Goal: Task Accomplishment & Management: Use online tool/utility

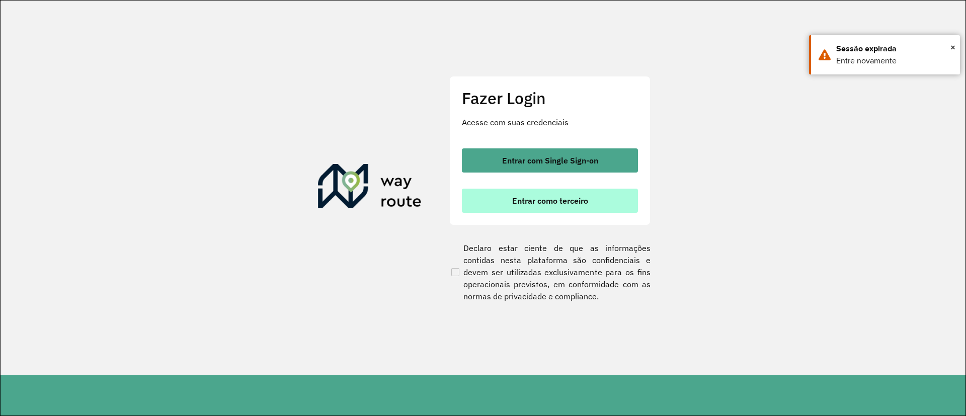
click at [542, 206] on button "Entrar como terceiro" at bounding box center [550, 201] width 176 height 24
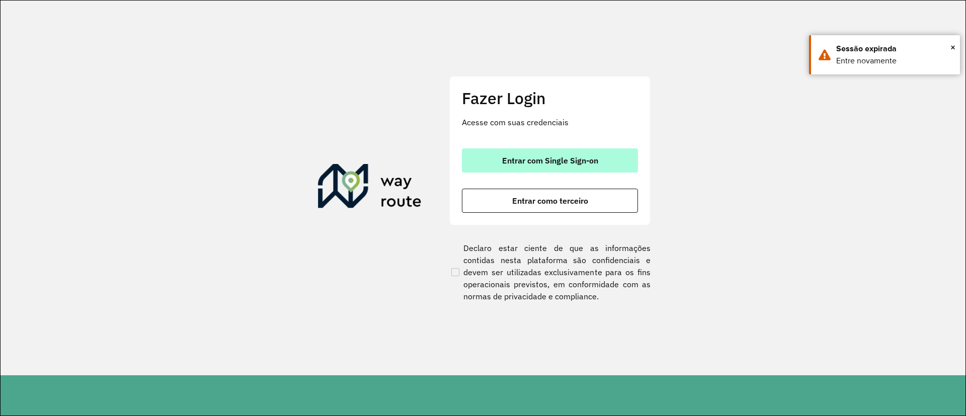
click at [537, 166] on button "Entrar com Single Sign-on" at bounding box center [550, 160] width 176 height 24
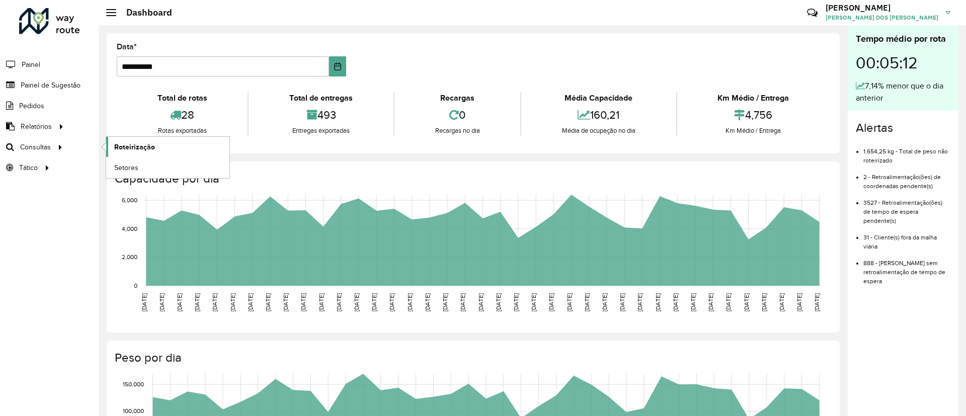
click at [125, 145] on span "Roteirização" at bounding box center [134, 147] width 41 height 11
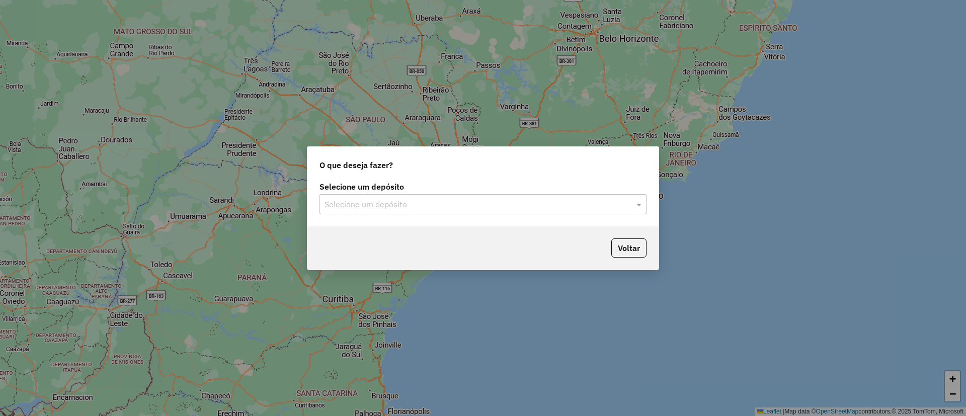
click at [622, 199] on div at bounding box center [482, 204] width 327 height 13
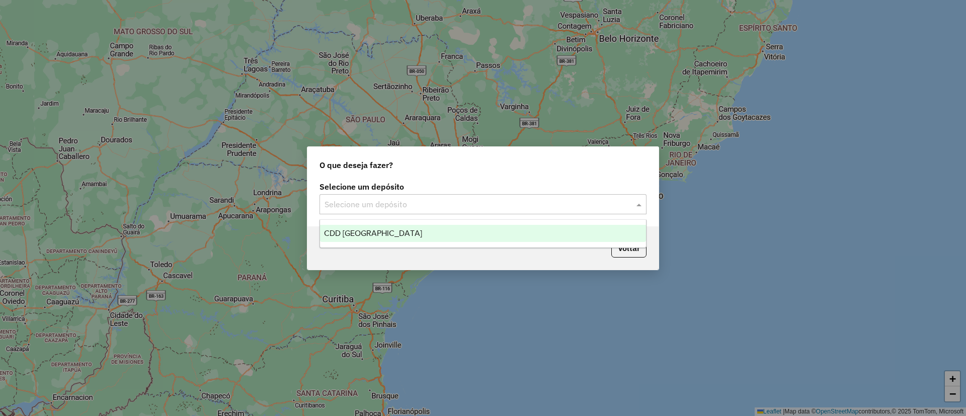
click at [453, 232] on div "CDD [GEOGRAPHIC_DATA]" at bounding box center [483, 233] width 326 height 17
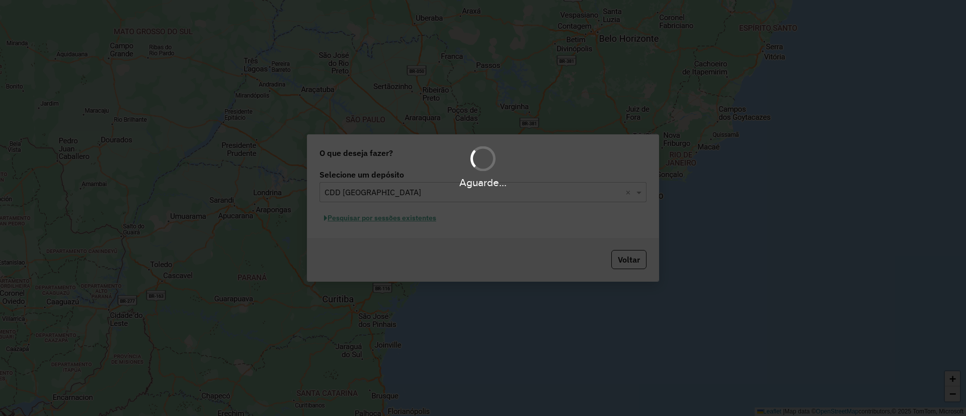
click at [628, 267] on div "Aguarde..." at bounding box center [483, 208] width 966 height 416
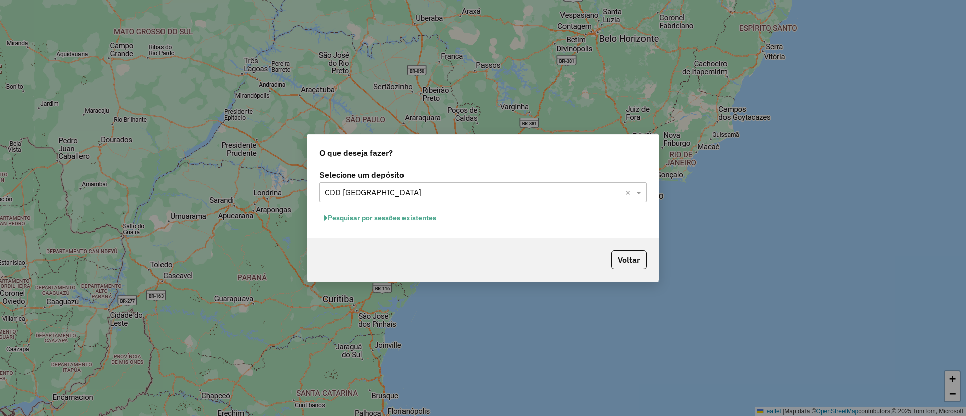
click at [628, 267] on button "Voltar" at bounding box center [628, 259] width 35 height 19
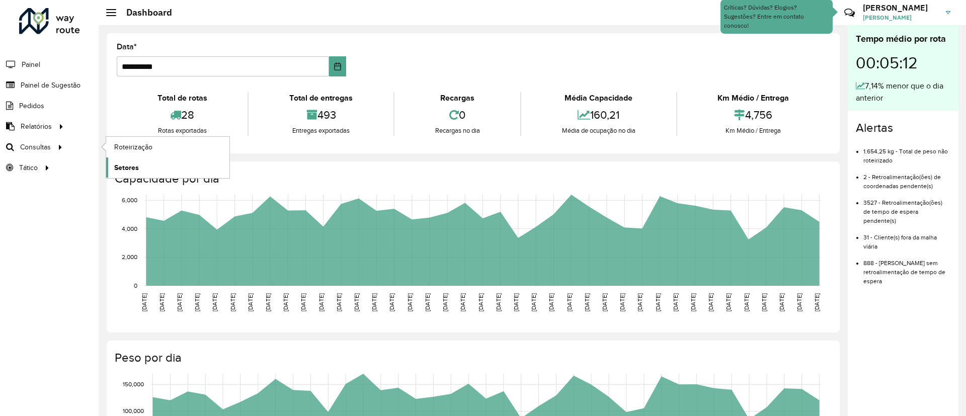
click at [118, 168] on span "Setores" at bounding box center [126, 168] width 25 height 11
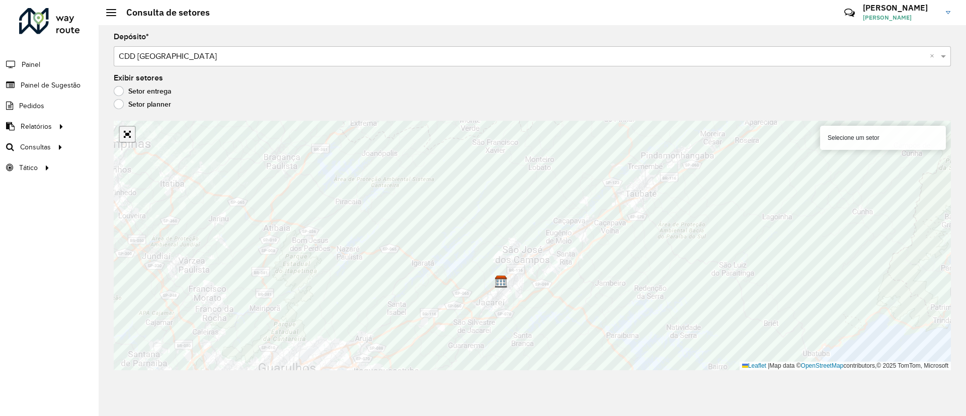
click at [130, 139] on link "Abrir mapa em tela cheia" at bounding box center [127, 134] width 15 height 15
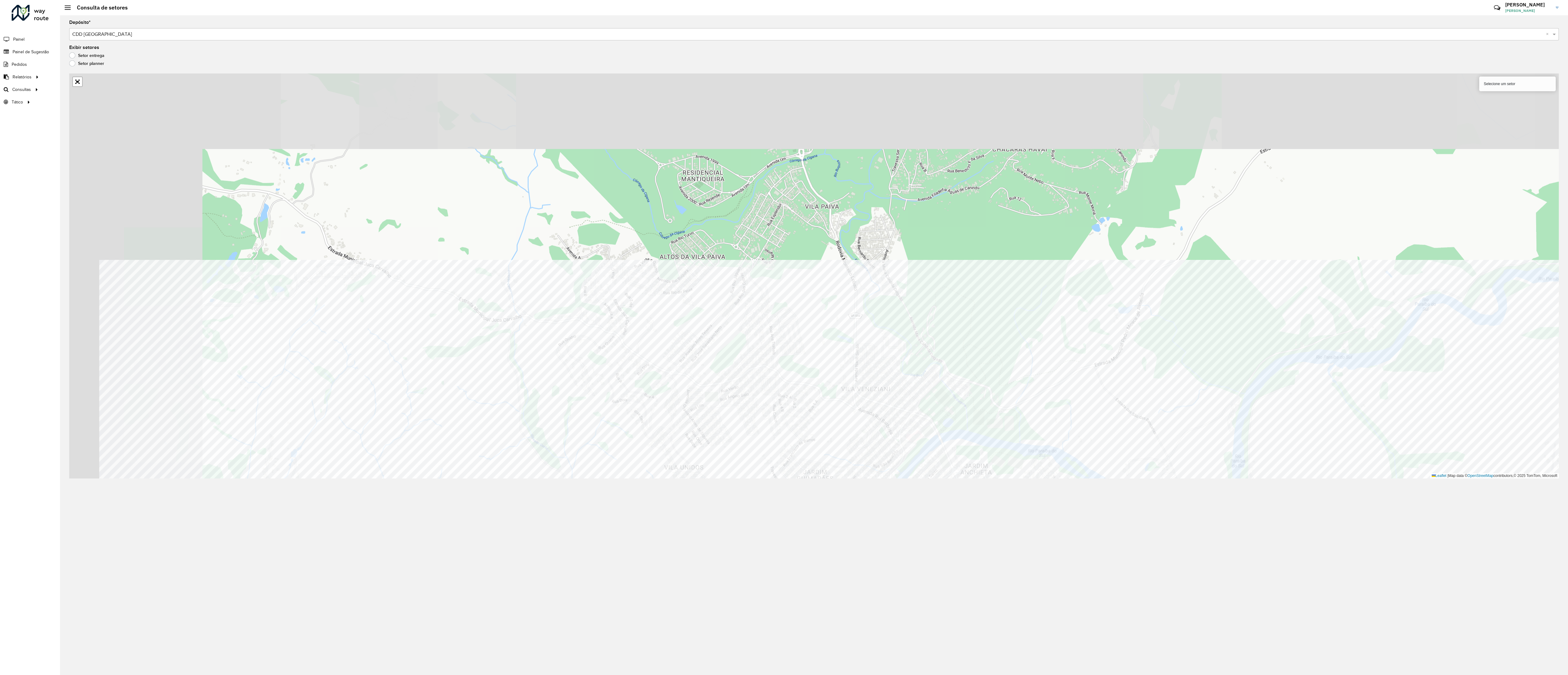
click at [587, 253] on div "Depósito * Selecione um depósito × CDD São José dos Campos × Exibir setores Set…" at bounding box center [814, 345] width 1508 height 660
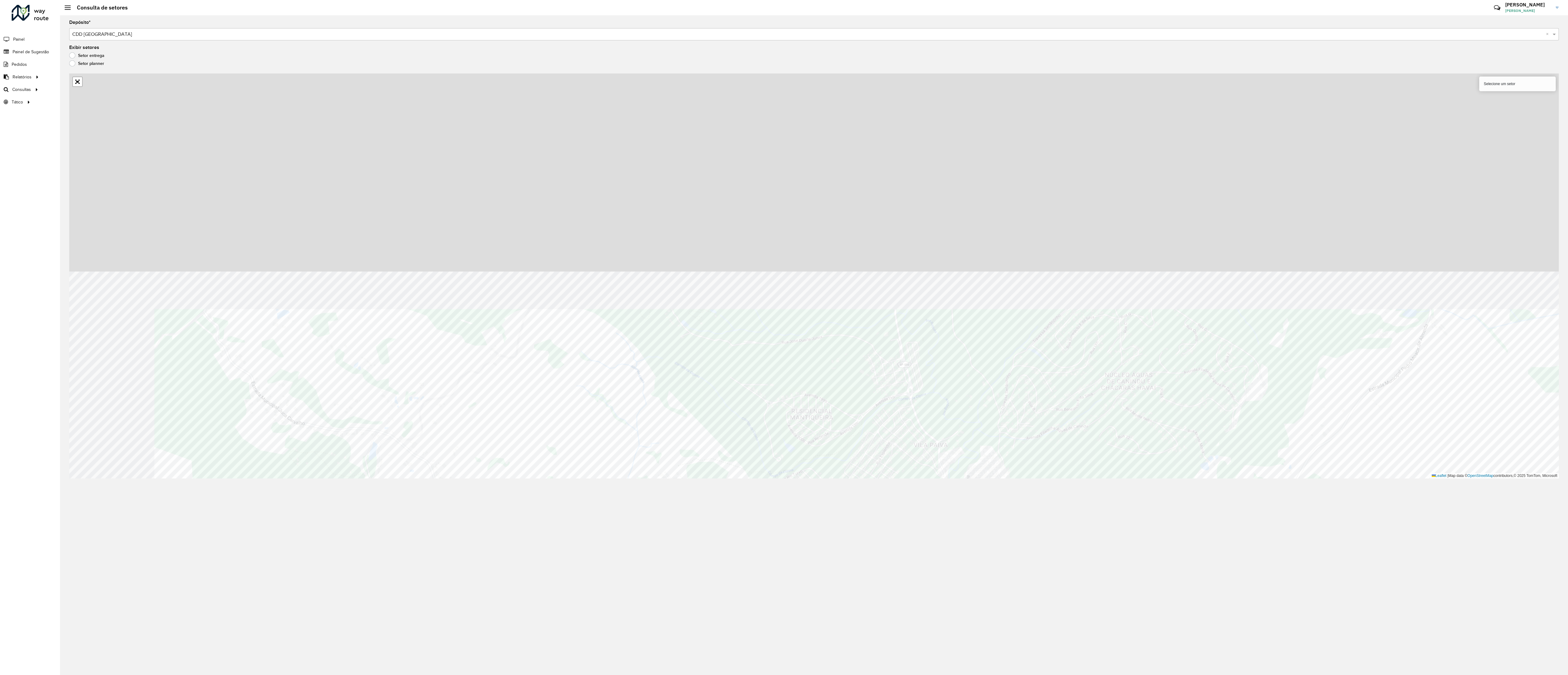
click at [587, 253] on div "Depósito * Selecione um depósito × CDD São José dos Campos × Exibir setores Set…" at bounding box center [814, 345] width 1508 height 660
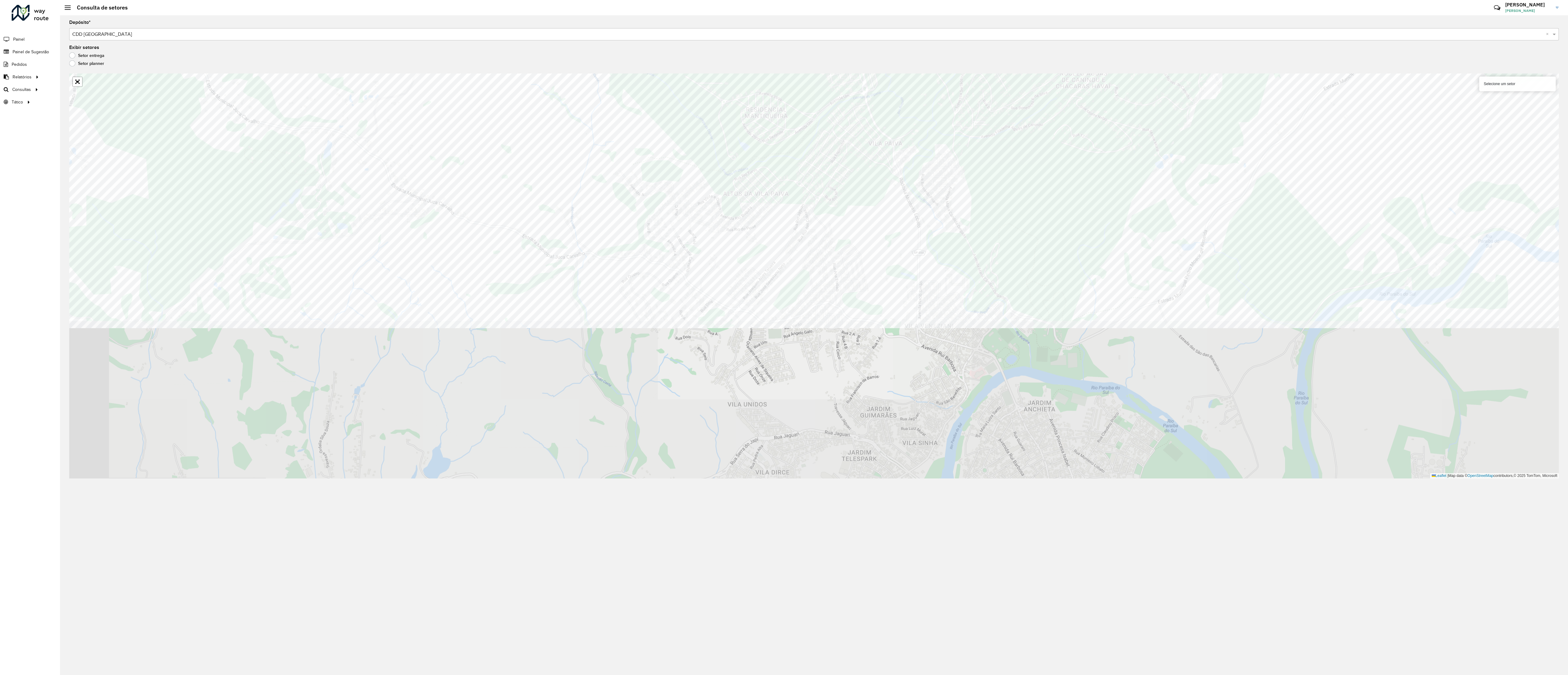
click at [587, 68] on formly-group "Depósito * Selecione um depósito × CDD São José dos Campos × Exibir setores Set…" at bounding box center [814, 249] width 1489 height 458
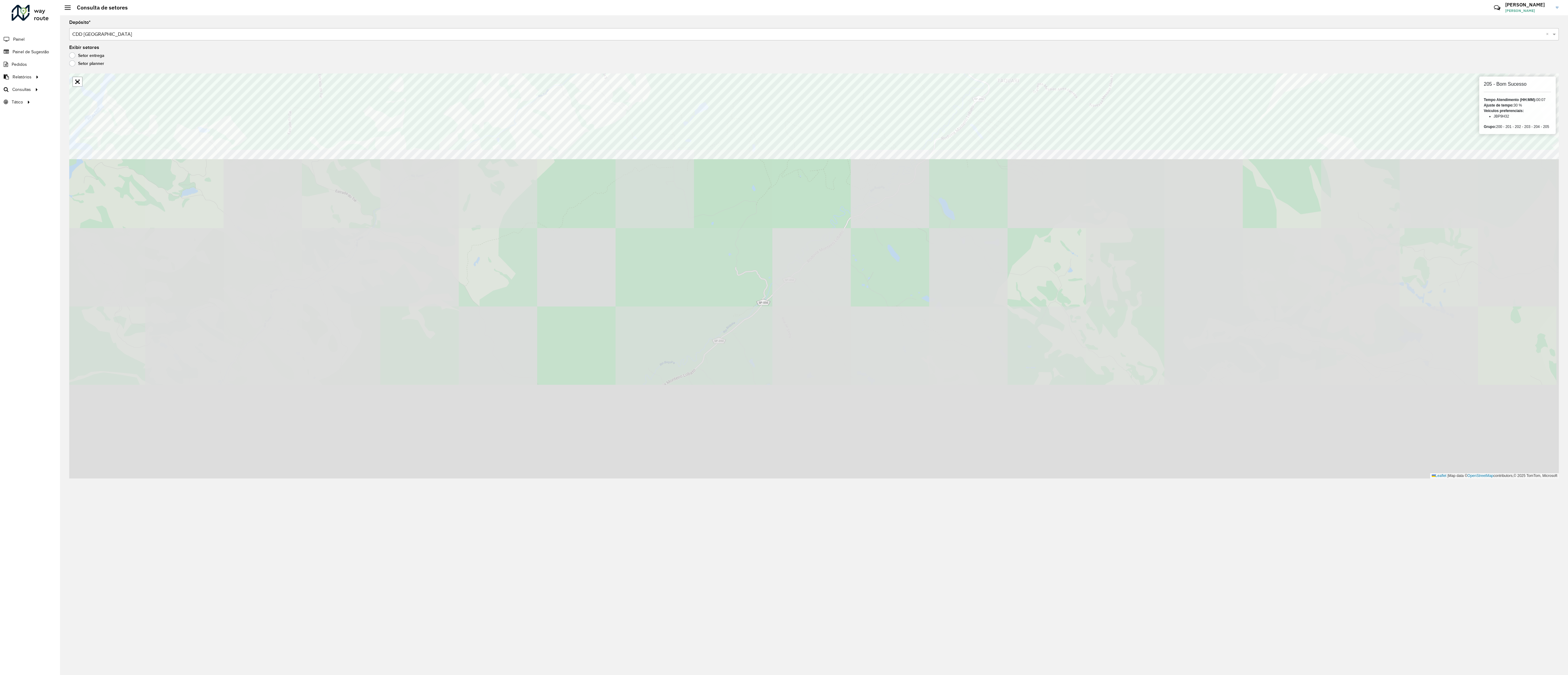
click at [587, 35] on formly-group "Depósito * Selecione um depósito × CDD São José dos Campos × Exibir setores Set…" at bounding box center [814, 249] width 1489 height 458
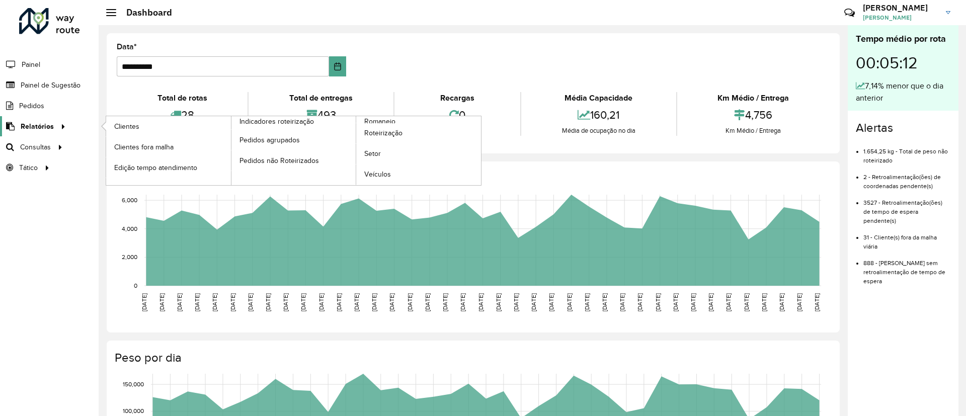
drag, startPoint x: 2065, startPoint y: 13, endPoint x: 52, endPoint y: 125, distance: 2016.2
click at [54, 125] on div at bounding box center [61, 126] width 15 height 11
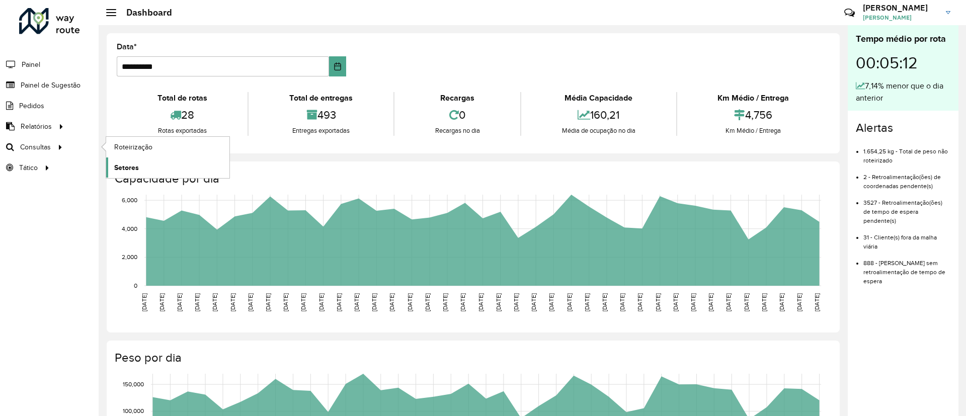
click at [126, 169] on span "Setores" at bounding box center [126, 168] width 25 height 11
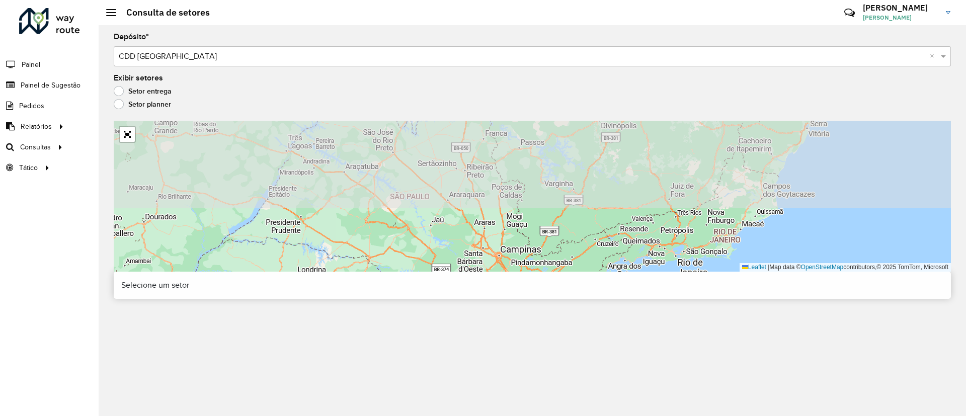
drag, startPoint x: 480, startPoint y: 201, endPoint x: 472, endPoint y: 328, distance: 127.5
click at [472, 328] on div "Depósito * Selecione um depósito × CDD São José dos Campos × Exibir setores Set…" at bounding box center [532, 220] width 867 height 391
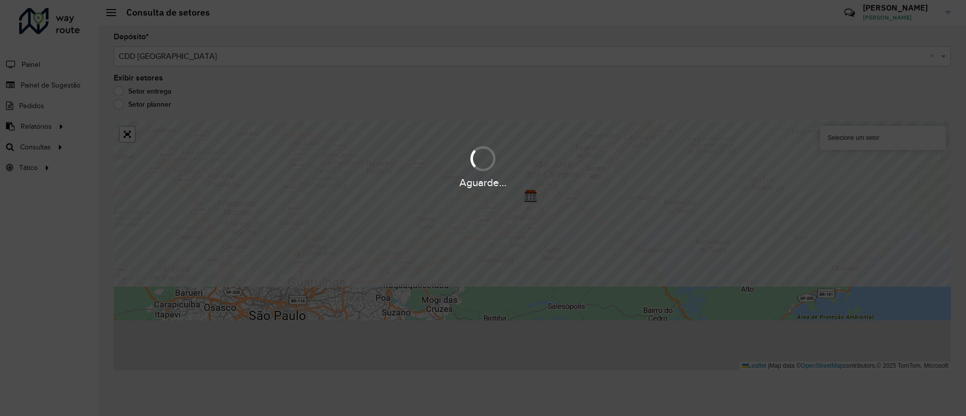
drag, startPoint x: 486, startPoint y: 219, endPoint x: 511, endPoint y: 190, distance: 38.9
click at [511, 190] on div "Aguarde..." at bounding box center [483, 208] width 966 height 416
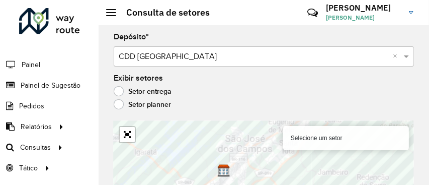
click at [215, 109] on formly-group "Depósito * Selecione um depósito × CDD São José dos Campos × Exibir setores Set…" at bounding box center [264, 132] width 300 height 198
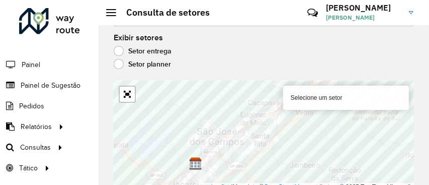
scroll to position [46, 0]
